Goal: Find specific page/section: Find specific page/section

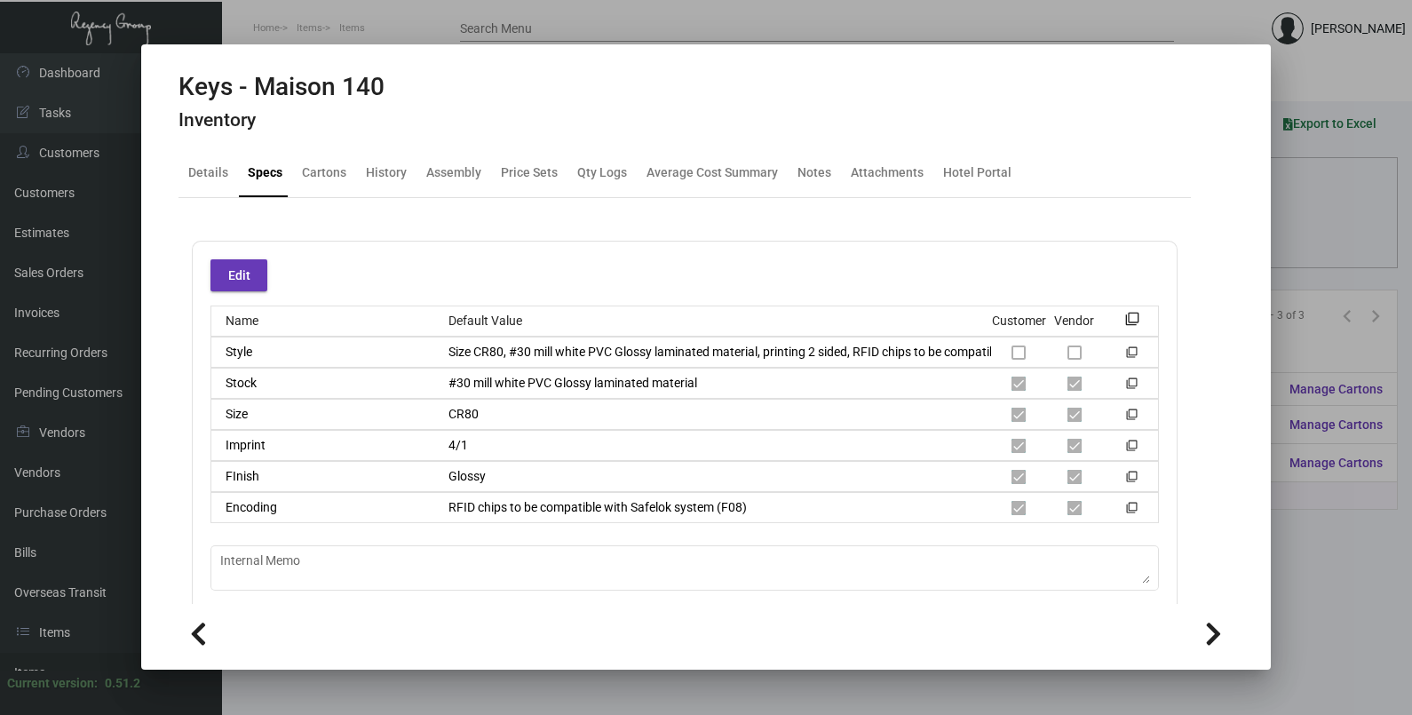
scroll to position [261, 0]
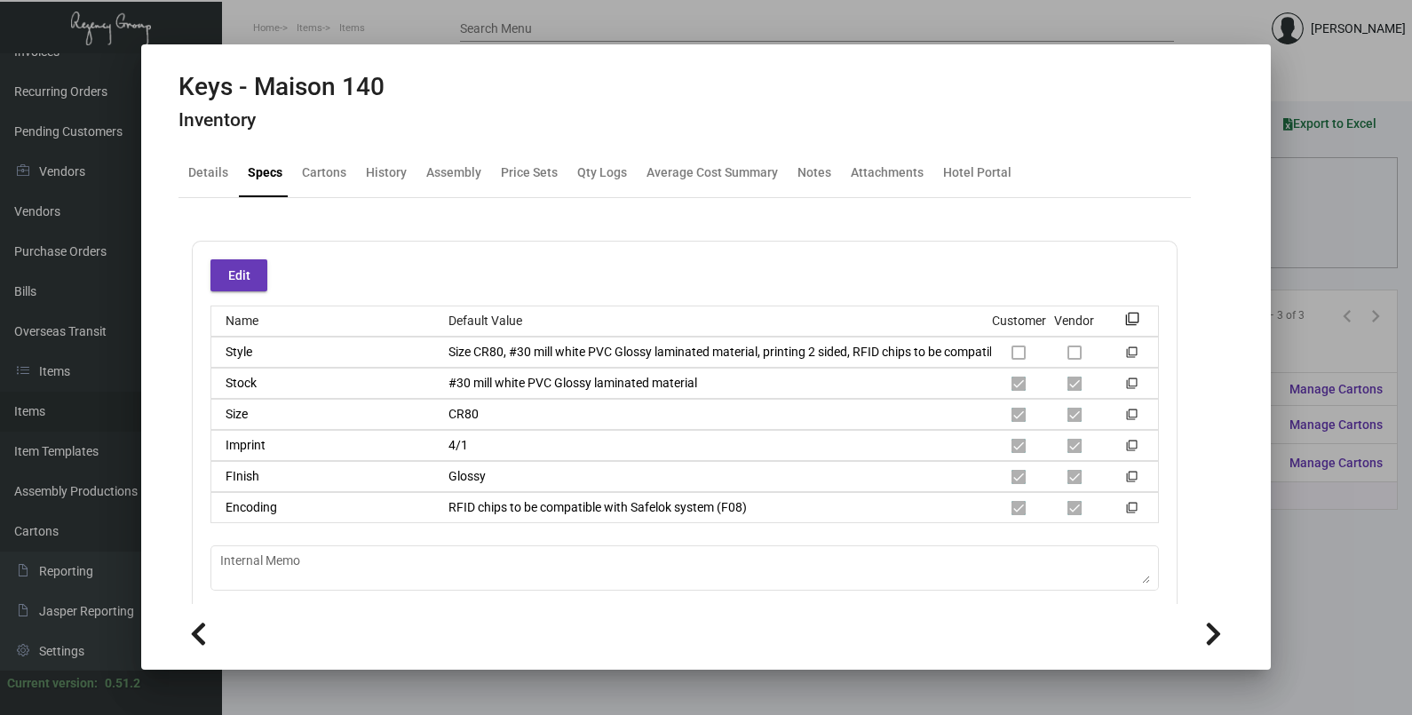
click at [1336, 207] on div at bounding box center [706, 357] width 1412 height 715
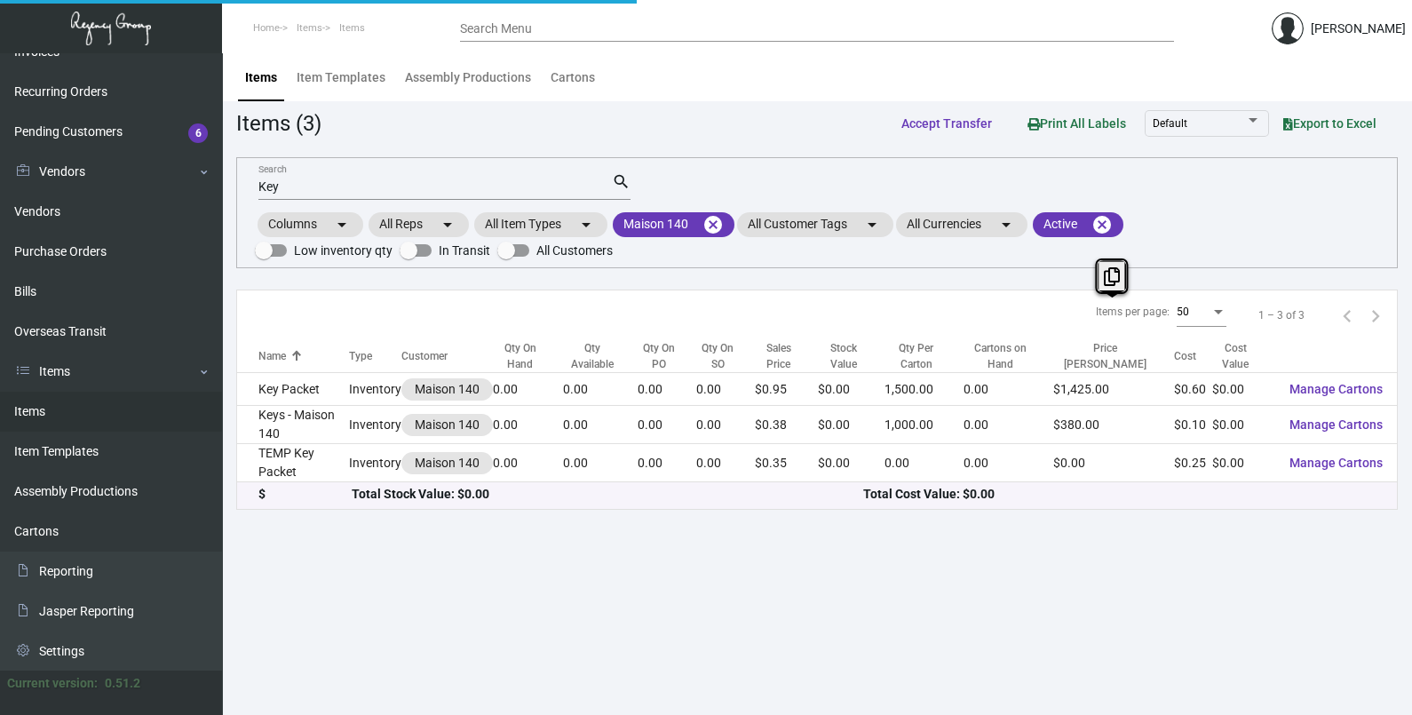
click at [1336, 207] on div "Key Search search Columns arrow_drop_down All Reps arrow_drop_down All Item Typ…" at bounding box center [816, 212] width 1161 height 111
click at [716, 227] on mat-icon "cancel" at bounding box center [712, 224] width 21 height 21
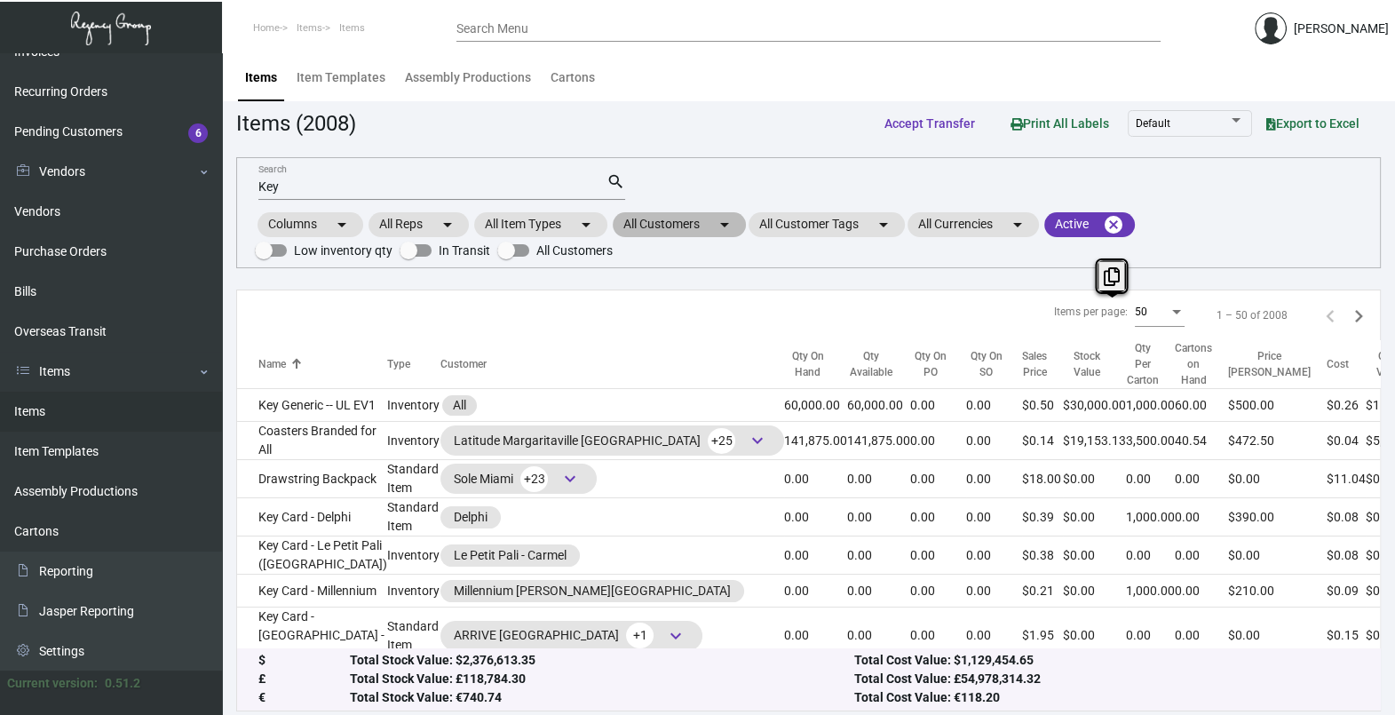
click at [714, 226] on mat-chip "All Customers arrow_drop_down" at bounding box center [679, 224] width 133 height 25
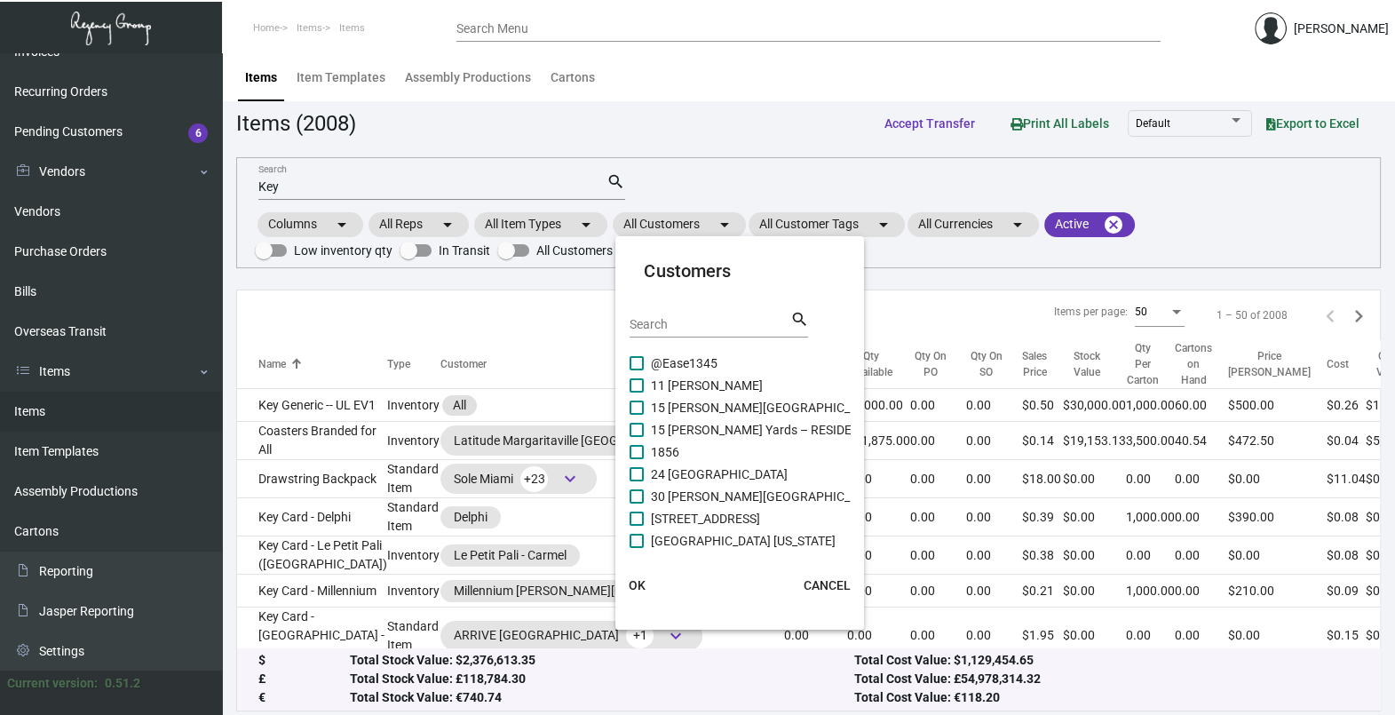
click at [691, 327] on input "Search" at bounding box center [710, 325] width 160 height 14
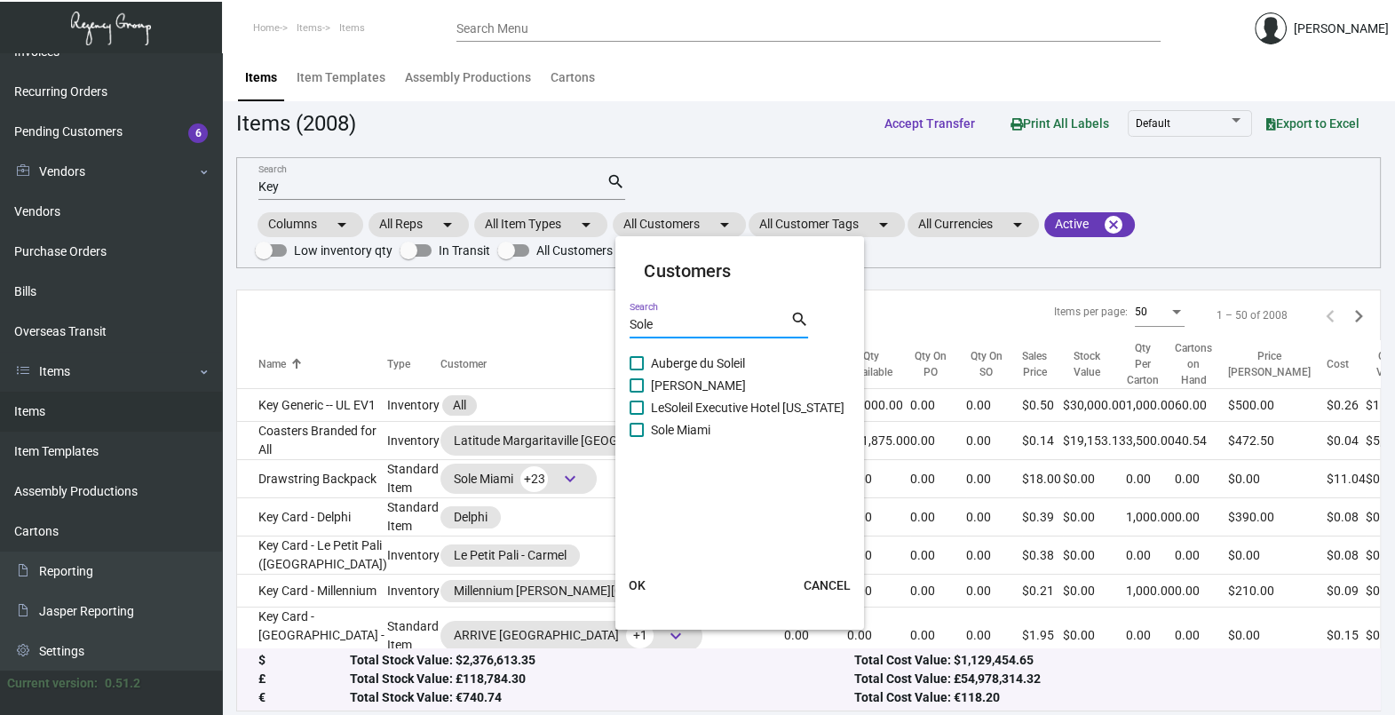
type input "Sole"
click at [648, 427] on label "Sole Miami" at bounding box center [670, 429] width 81 height 21
click at [637, 437] on input "Sole Miami" at bounding box center [636, 437] width 1 height 1
checkbox input "true"
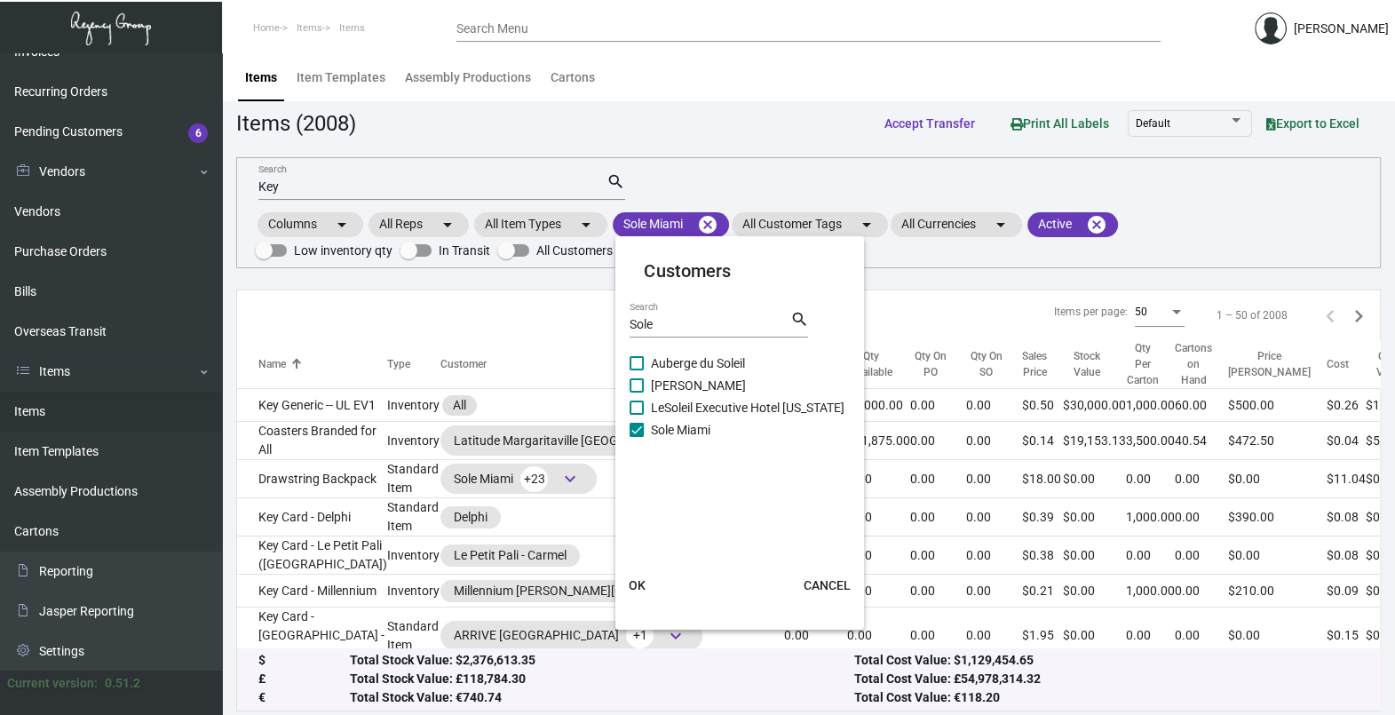
click at [648, 579] on button "OK" at bounding box center [636, 585] width 57 height 32
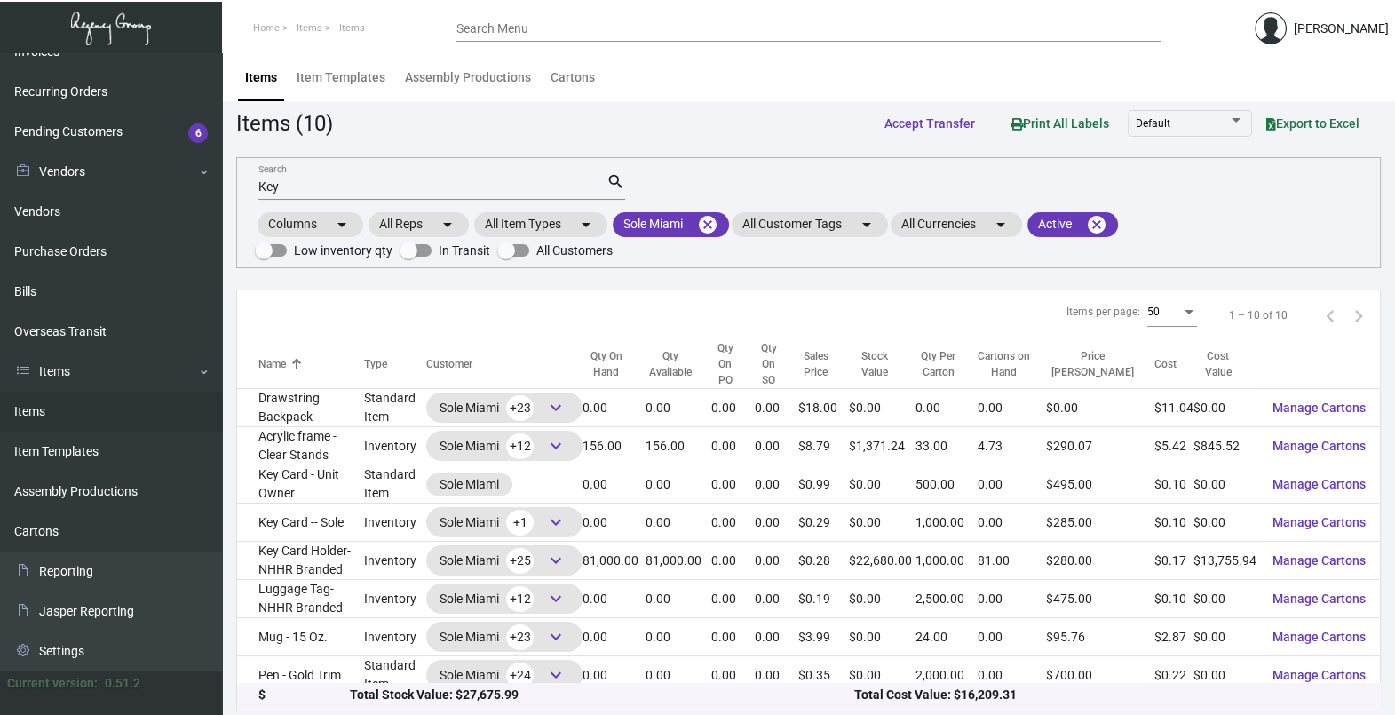
click at [332, 191] on input "Key" at bounding box center [432, 187] width 348 height 14
type input "K"
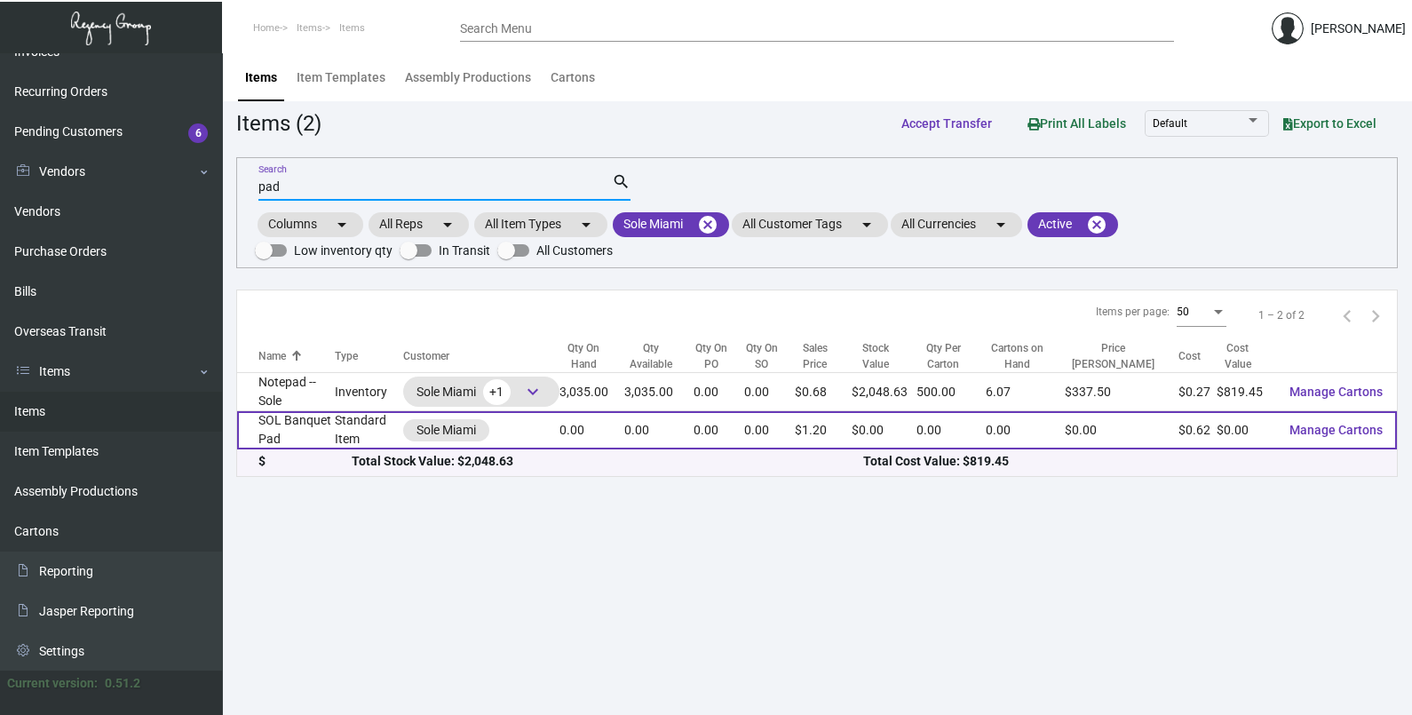
type input "pad"
click at [543, 440] on td "Sole Miami" at bounding box center [481, 430] width 156 height 38
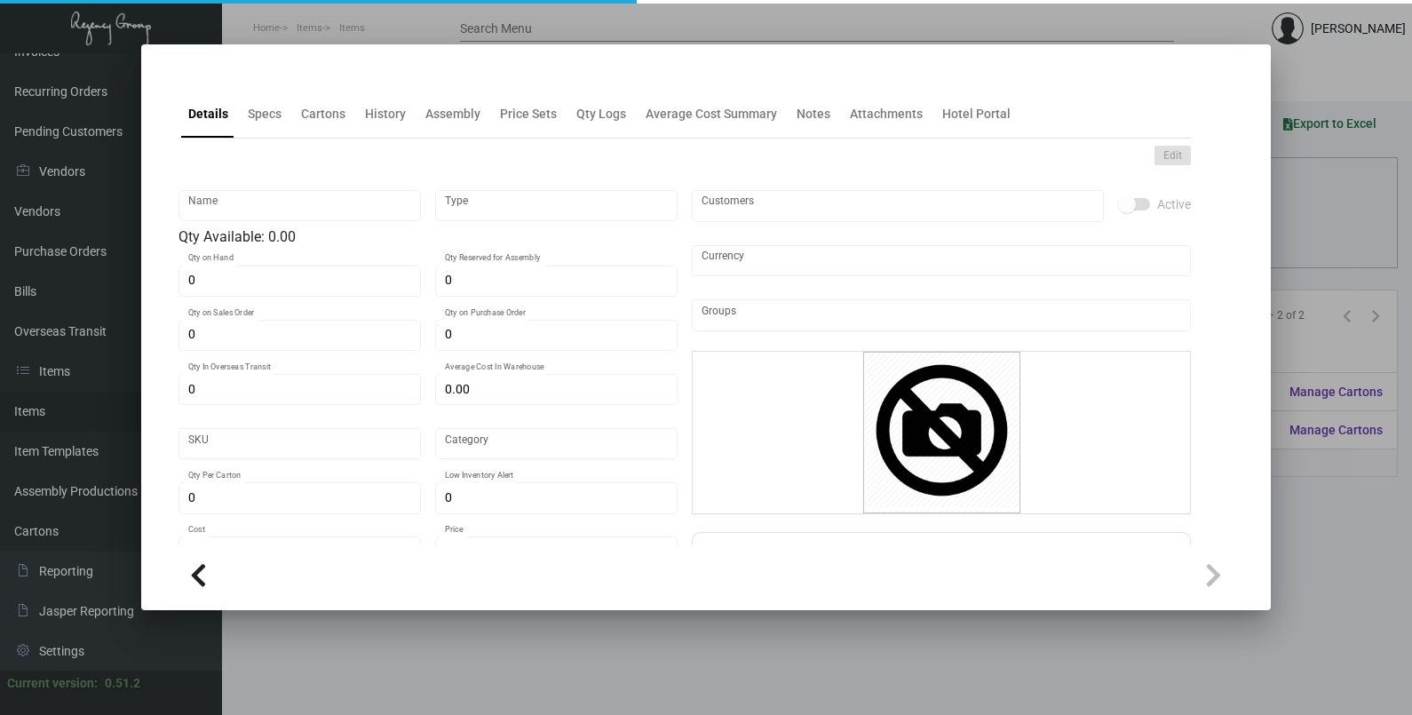
type input "SOL Banquet Pad"
type input "Standard Item"
type input "$ 0.00"
type input "Standard"
type input "$ 0.62"
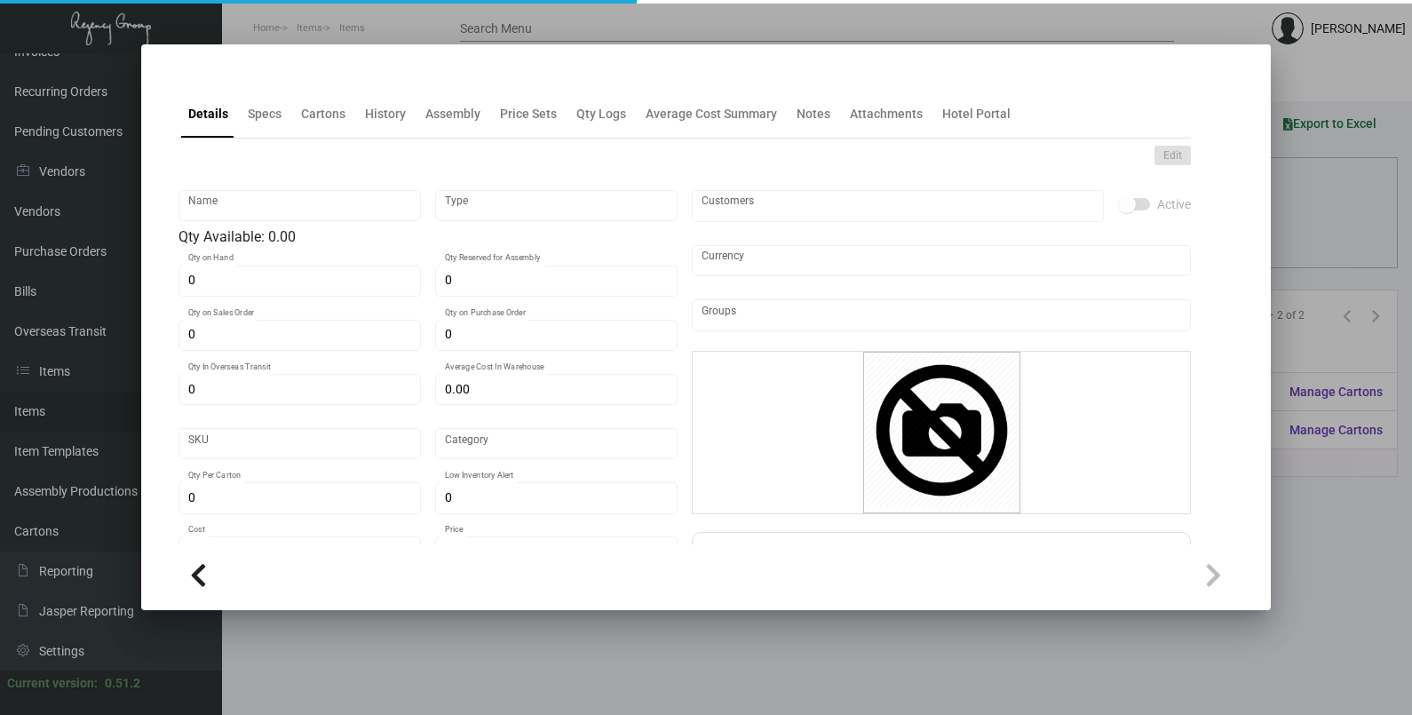
type input "$ 1.20"
checkbox input "true"
type input "United States Dollar $"
